Goal: Transaction & Acquisition: Purchase product/service

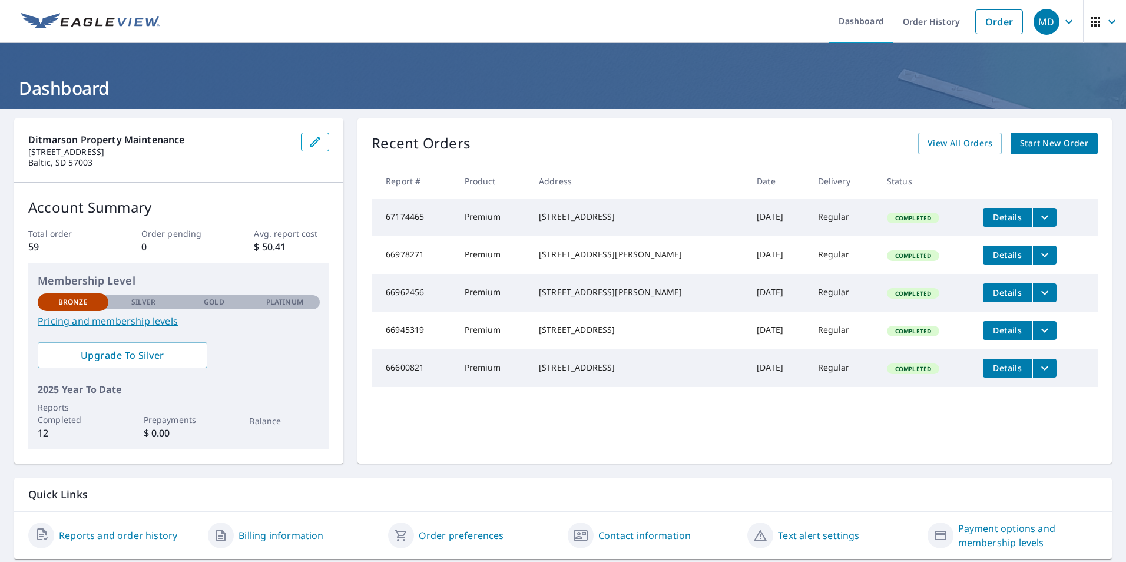
click at [1054, 151] on link "Start New Order" at bounding box center [1053, 143] width 87 height 22
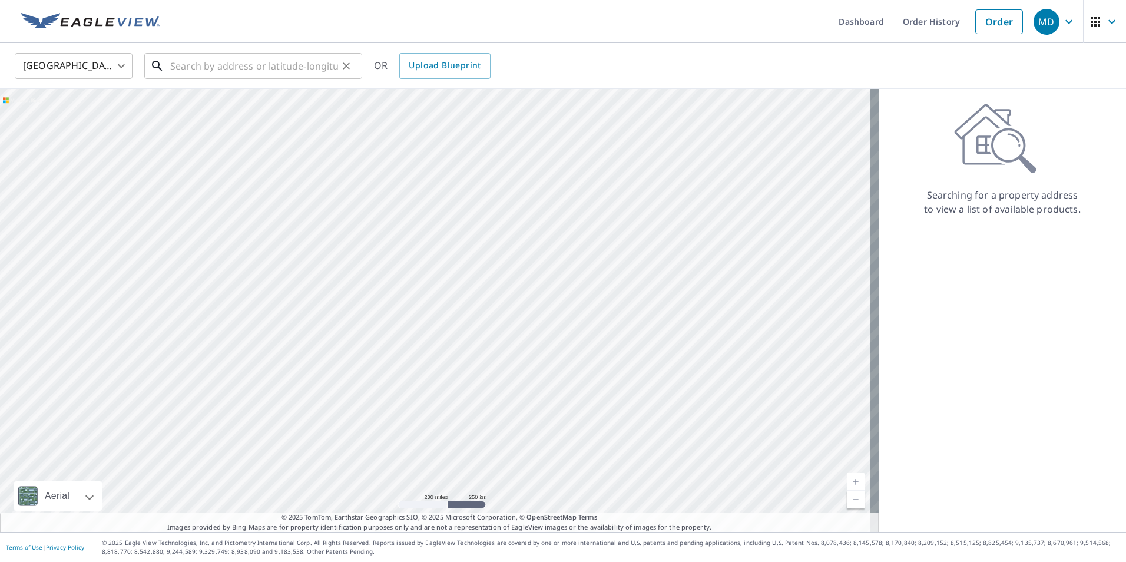
click at [264, 62] on input "text" at bounding box center [254, 65] width 168 height 33
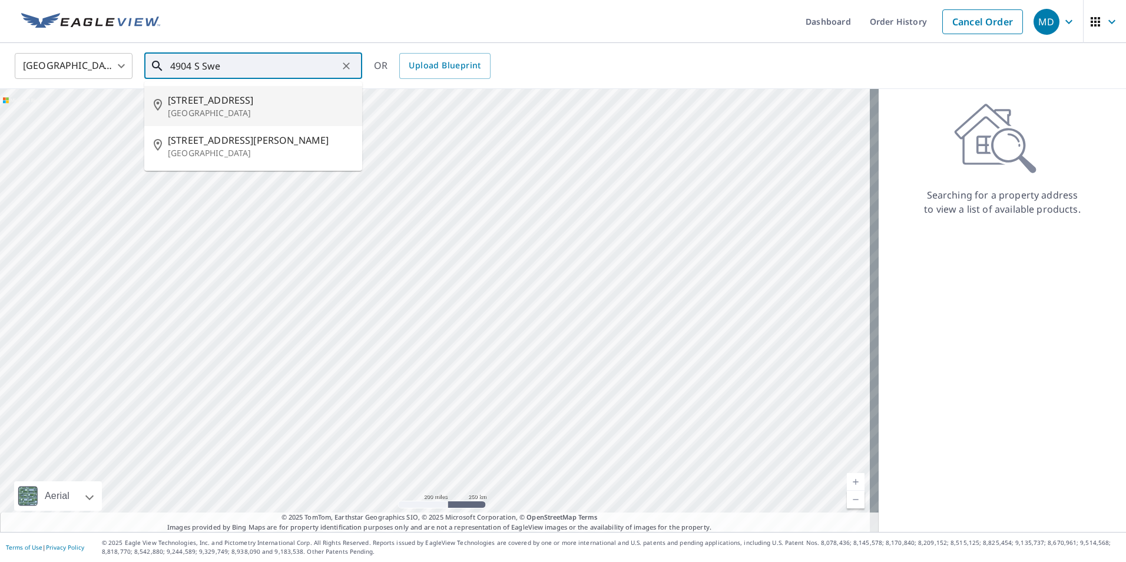
click at [255, 97] on span "[STREET_ADDRESS]" at bounding box center [260, 100] width 185 height 14
type input "[STREET_ADDRESS]"
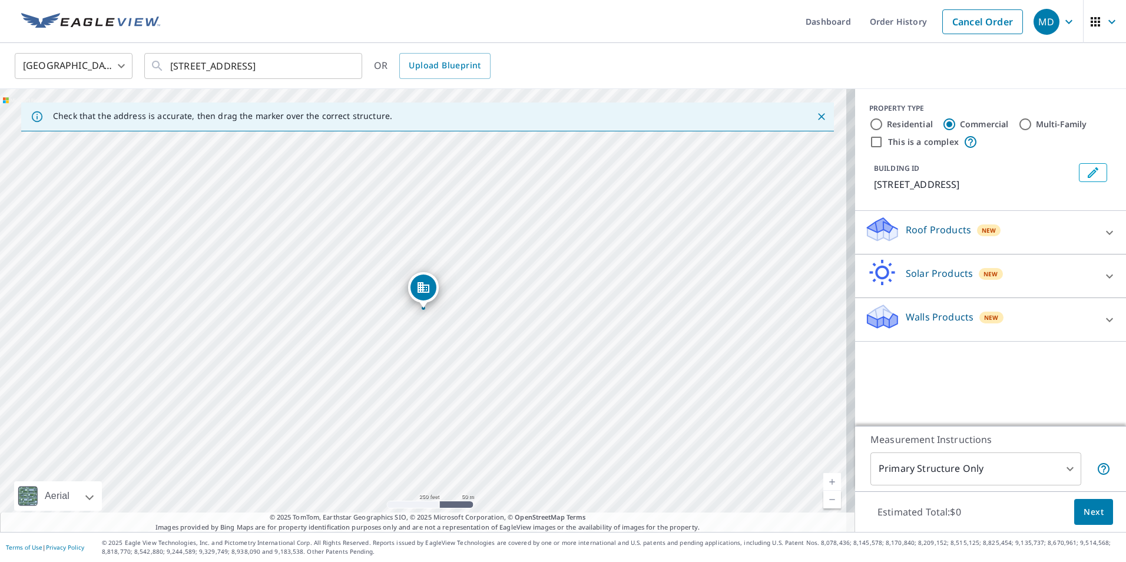
click at [869, 122] on input "Residential" at bounding box center [876, 124] width 14 height 14
radio input "true"
type input "1"
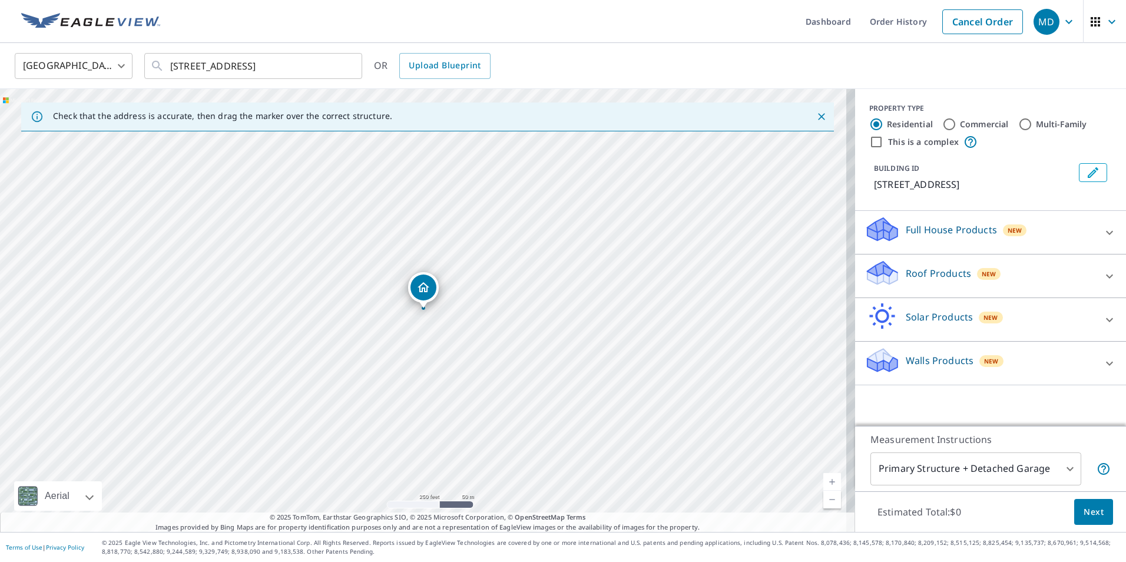
click at [940, 272] on p "Roof Products" at bounding box center [937, 273] width 65 height 14
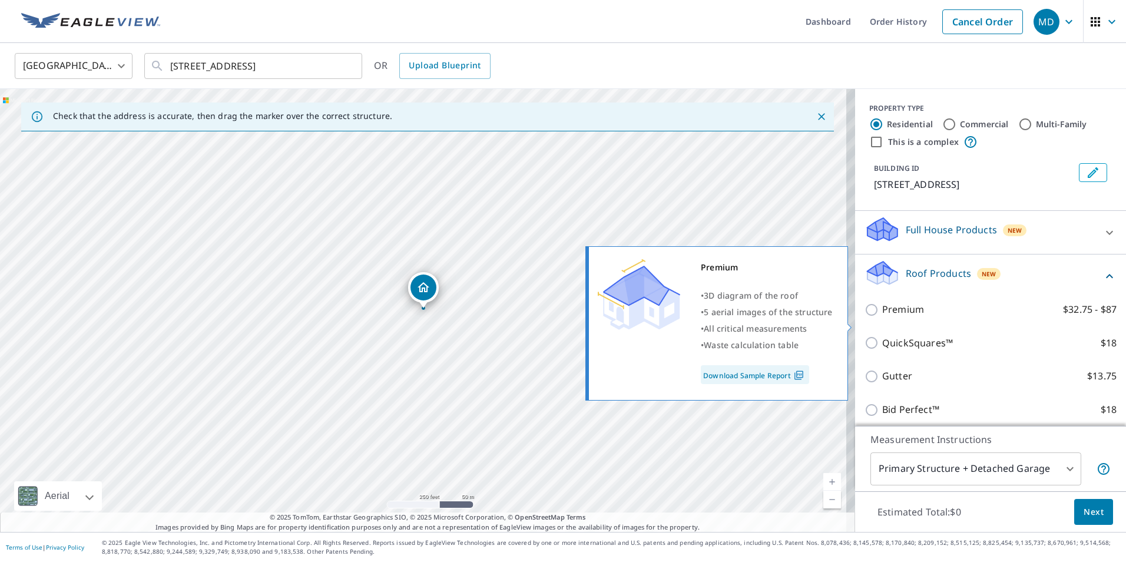
click at [888, 317] on p "Premium" at bounding box center [903, 309] width 42 height 15
click at [882, 317] on input "Premium $32.75 - $87" at bounding box center [873, 310] width 18 height 14
checkbox input "true"
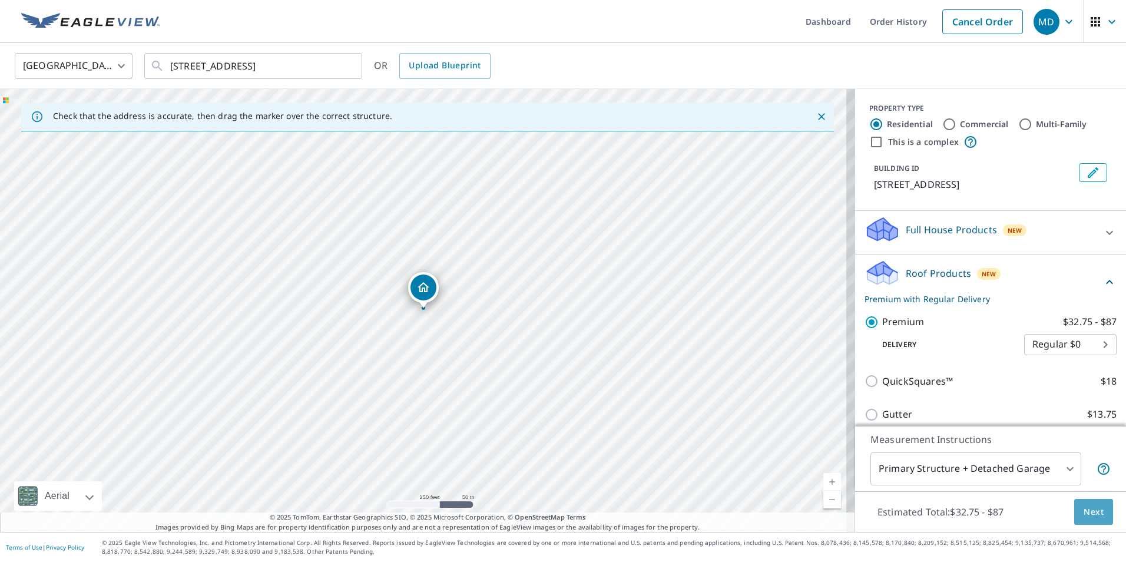
click at [1083, 517] on span "Next" at bounding box center [1093, 512] width 20 height 15
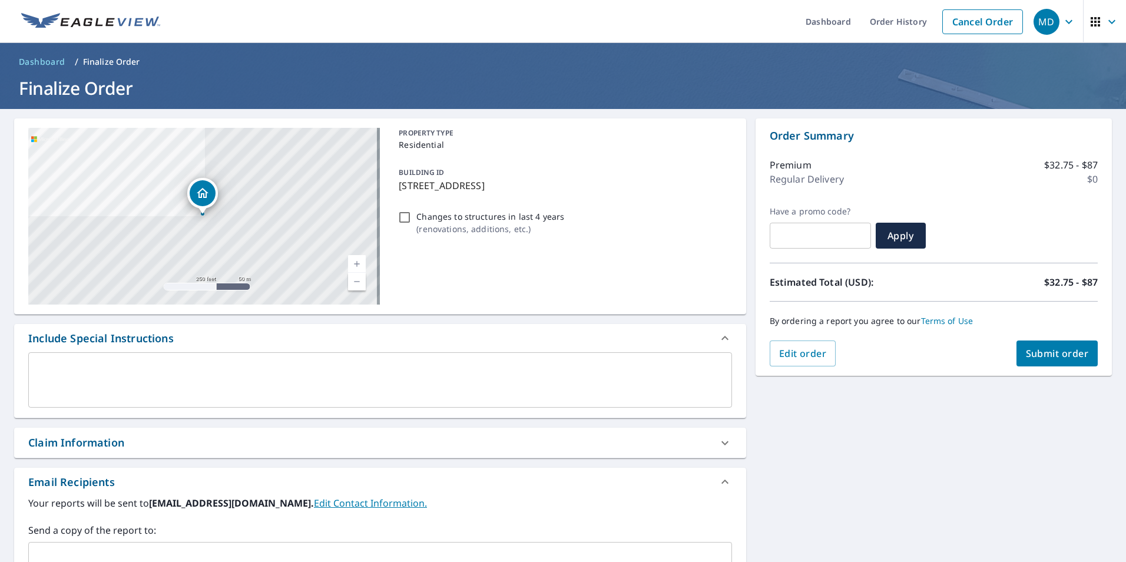
click at [1078, 359] on span "Submit order" at bounding box center [1056, 353] width 63 height 13
